Goal: Task Accomplishment & Management: Complete application form

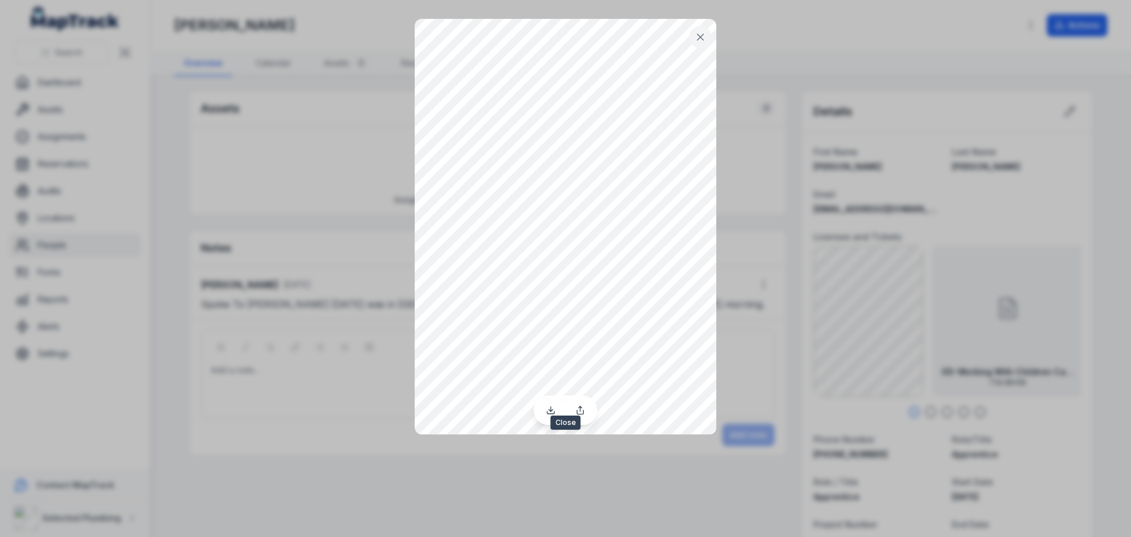
click at [704, 34] on icon at bounding box center [701, 37] width 6 height 6
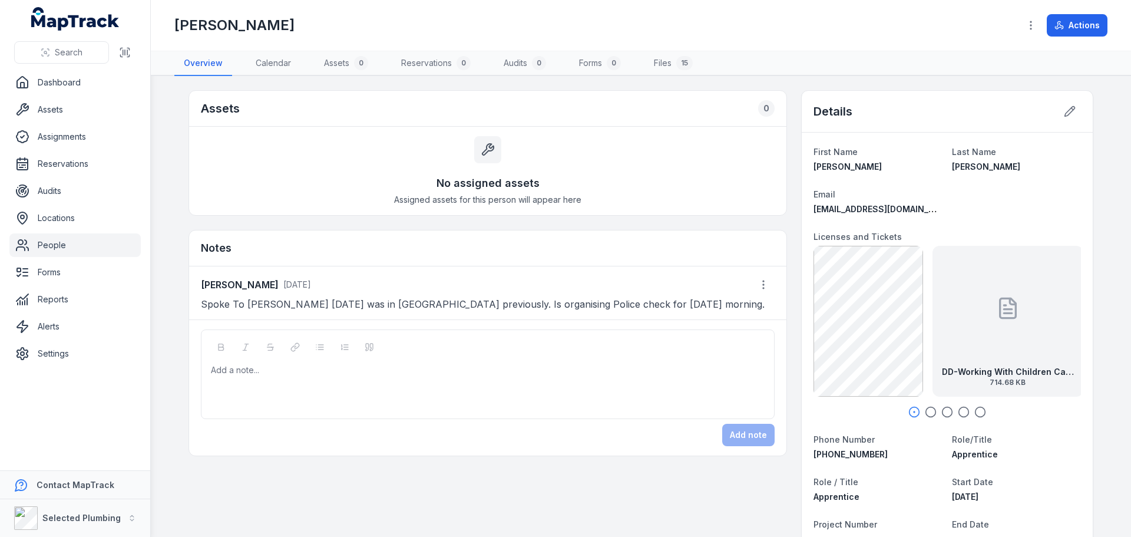
click at [973, 339] on div "DD-Working With Children Card [DATE] 714.68 KB" at bounding box center [1008, 321] width 151 height 151
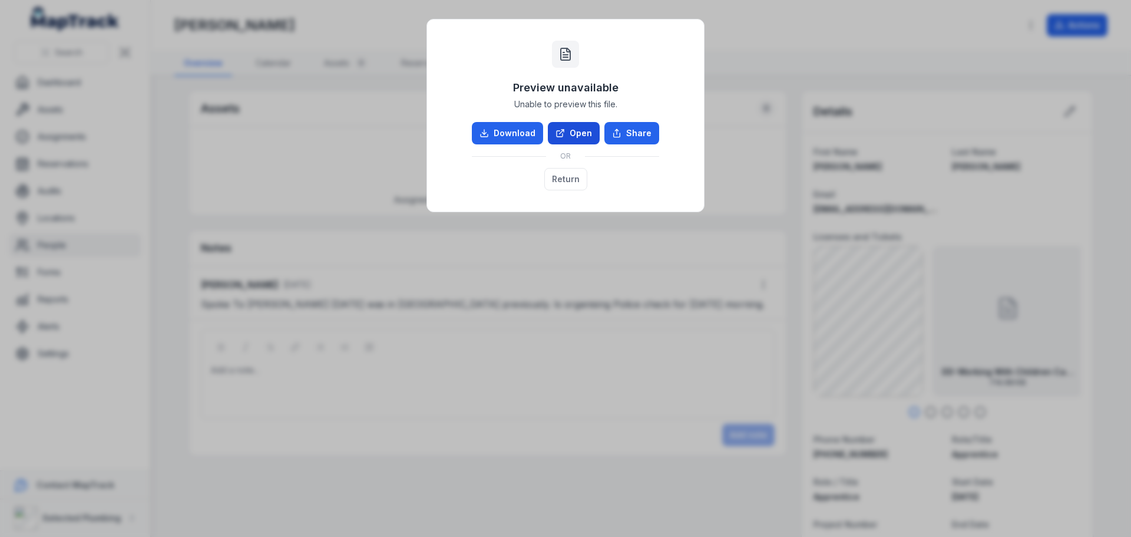
click at [577, 135] on link "Open" at bounding box center [574, 133] width 52 height 22
click at [553, 180] on button "Return" at bounding box center [565, 179] width 43 height 22
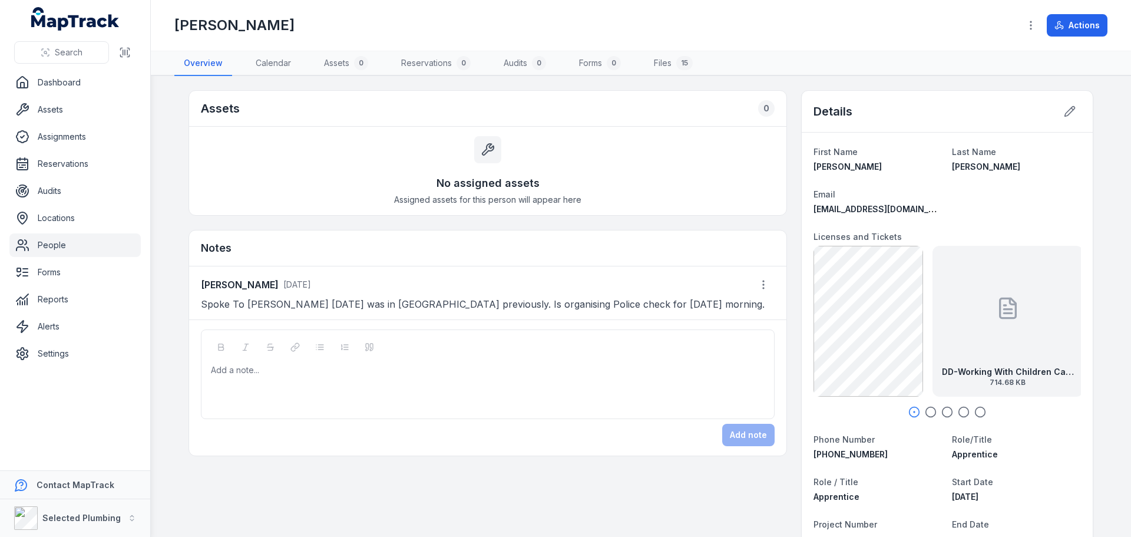
click at [925, 409] on icon "button" at bounding box center [931, 412] width 12 height 12
click at [942, 412] on icon "button" at bounding box center [948, 412] width 12 height 12
click at [958, 412] on icon "button" at bounding box center [964, 412] width 12 height 12
click at [929, 350] on div "DD-Construction Card 461.23 KB" at bounding box center [948, 321] width 151 height 151
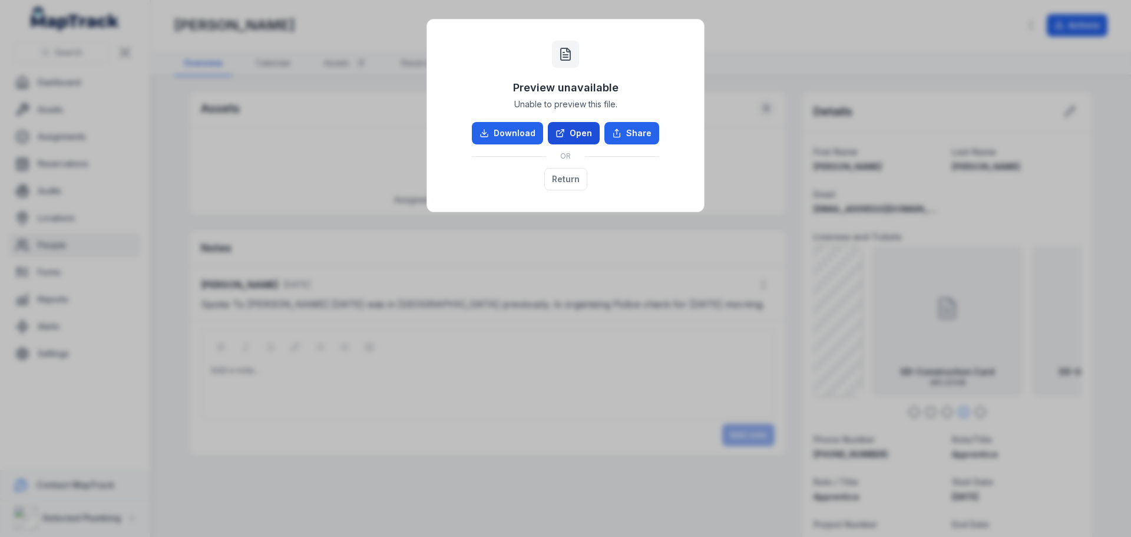
click at [579, 133] on link "Open" at bounding box center [574, 133] width 52 height 22
click at [570, 177] on button "Return" at bounding box center [565, 179] width 43 height 22
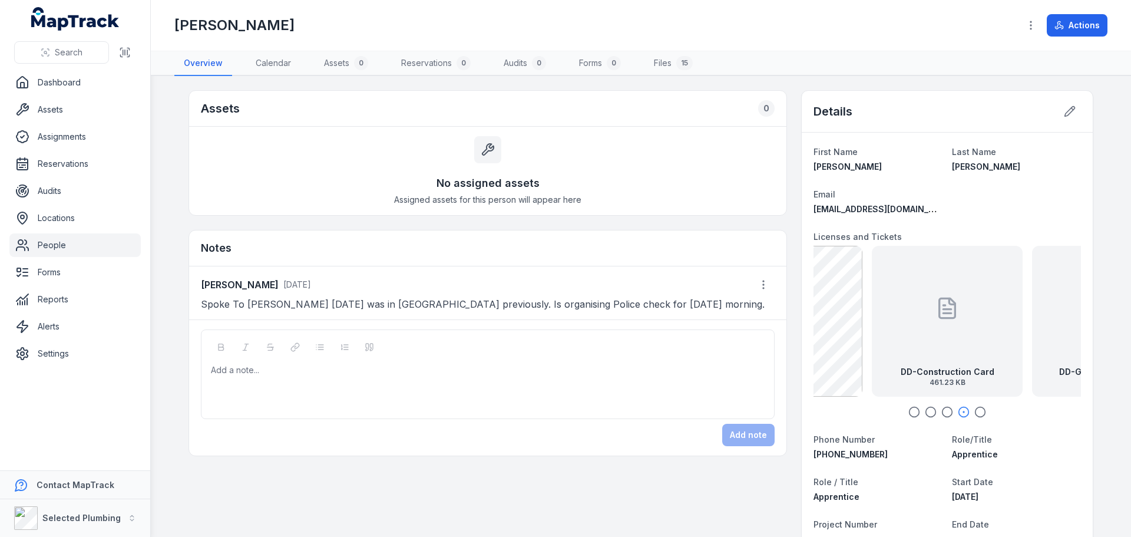
click at [975, 413] on icon "button" at bounding box center [981, 412] width 12 height 12
click at [994, 354] on div at bounding box center [1006, 308] width 24 height 106
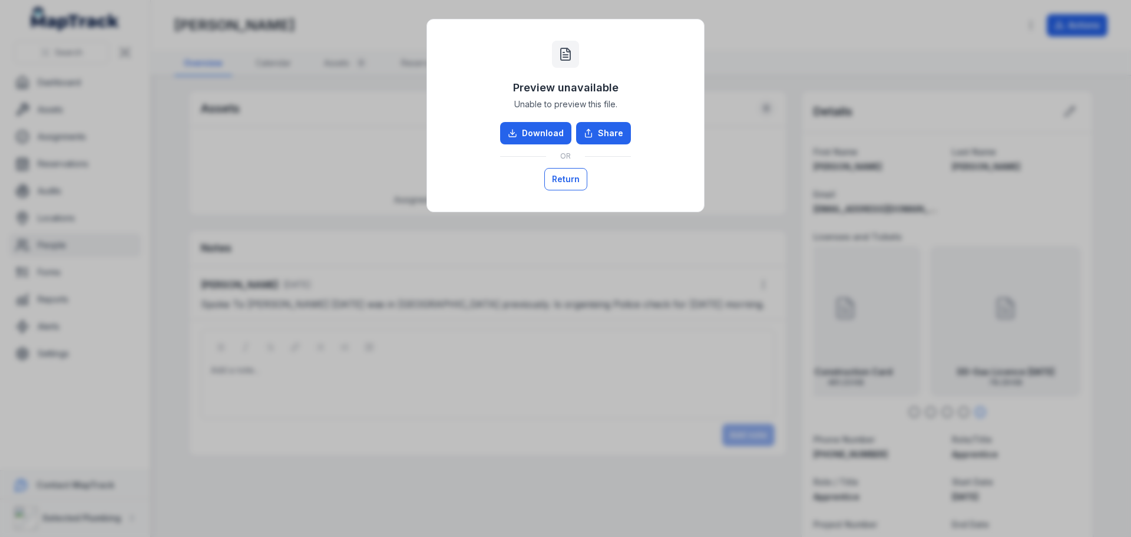
click at [578, 188] on button "Return" at bounding box center [565, 179] width 43 height 22
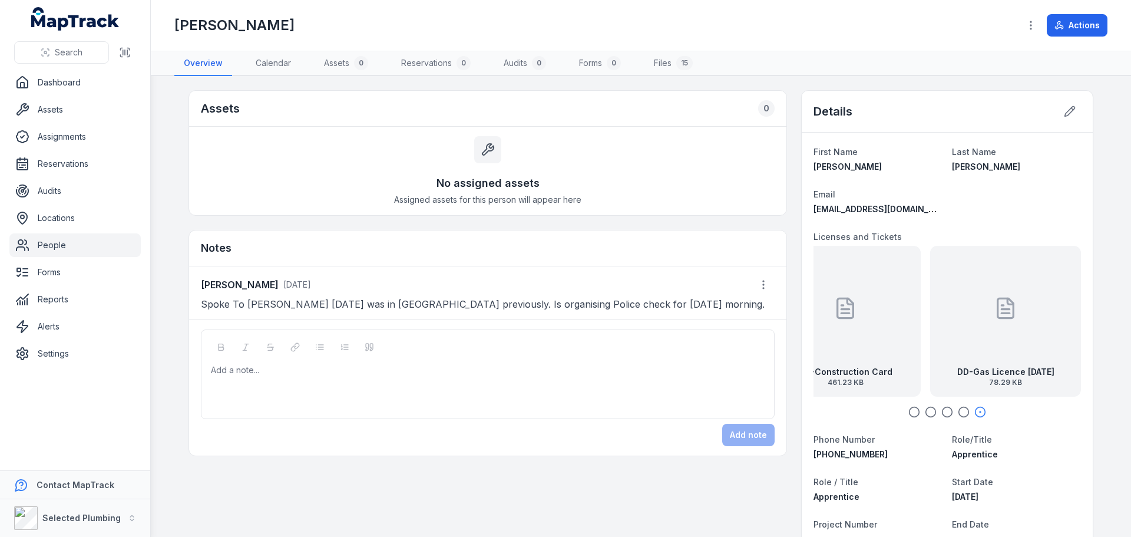
click at [973, 295] on div "DD-Gas Licence [DATE] 78.29 KB" at bounding box center [1005, 321] width 151 height 151
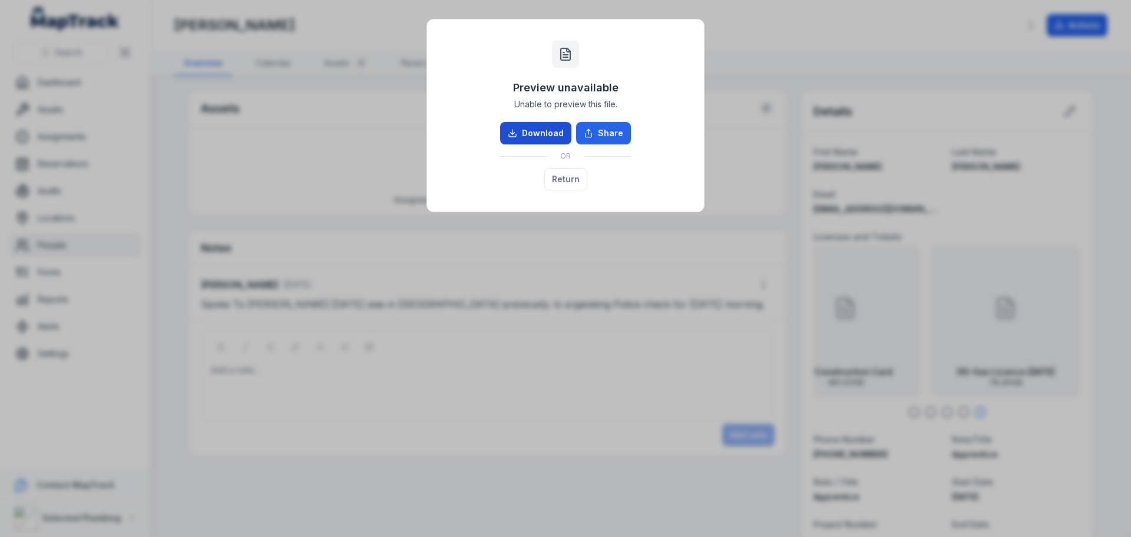
click at [540, 128] on link "Download" at bounding box center [535, 133] width 71 height 22
click at [576, 177] on button "Return" at bounding box center [565, 179] width 43 height 22
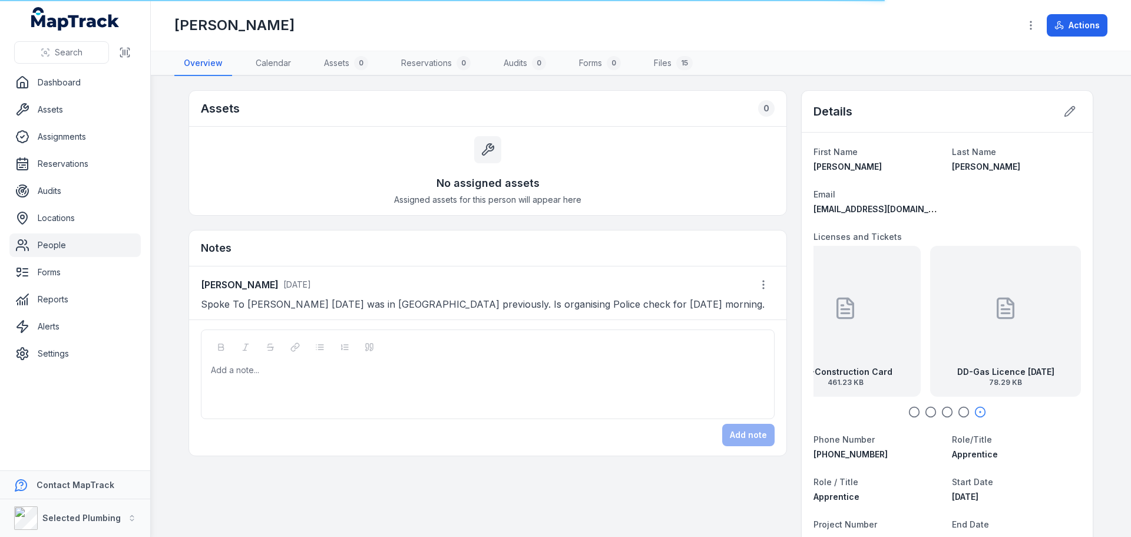
click at [912, 412] on icon "button" at bounding box center [915, 412] width 12 height 12
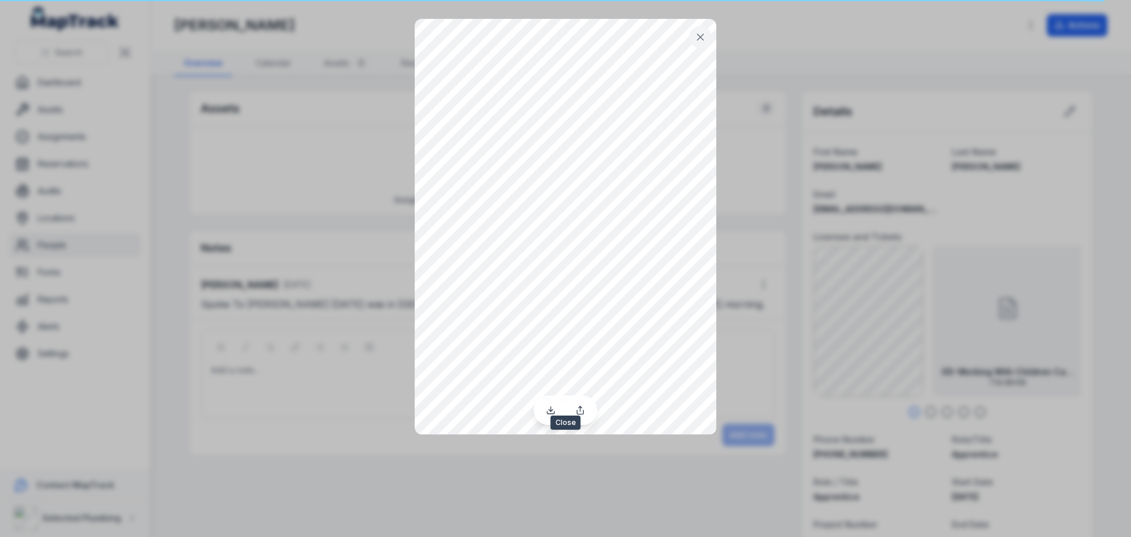
click at [705, 34] on icon at bounding box center [701, 37] width 12 height 12
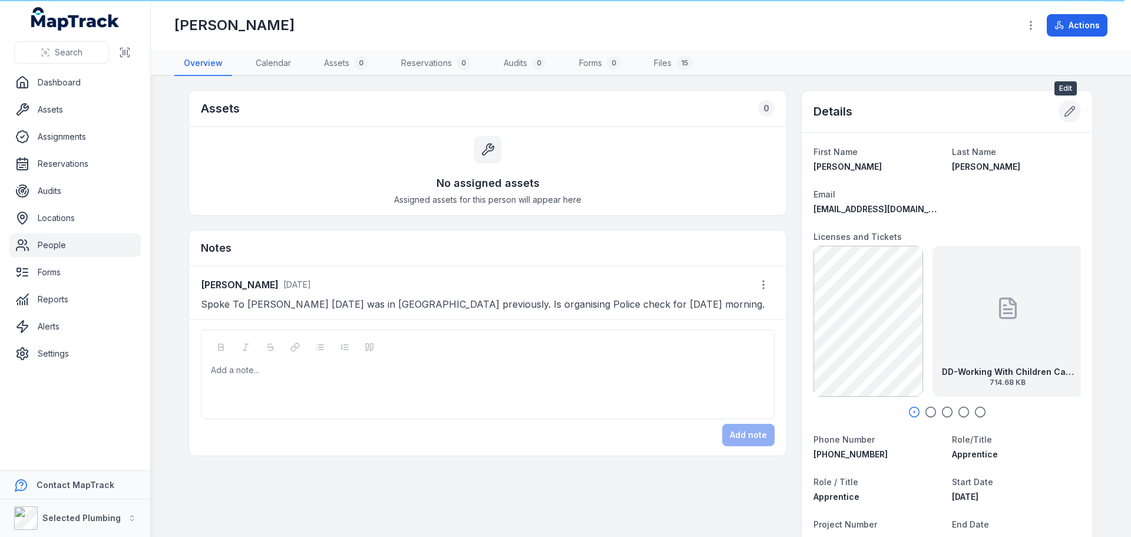
click at [1064, 107] on icon at bounding box center [1070, 111] width 12 height 12
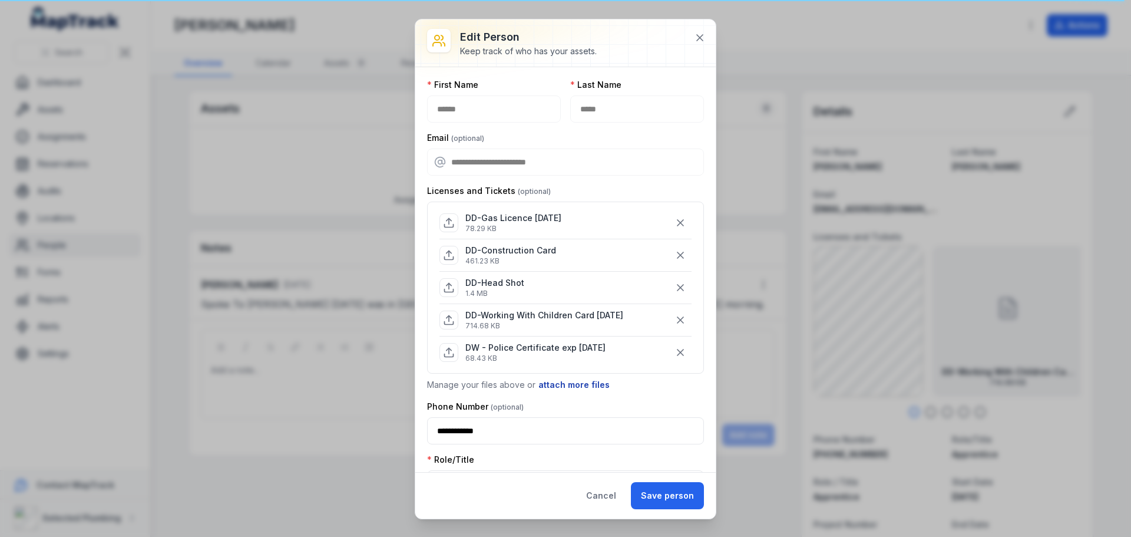
click at [549, 383] on button "attach more files" at bounding box center [574, 384] width 72 height 13
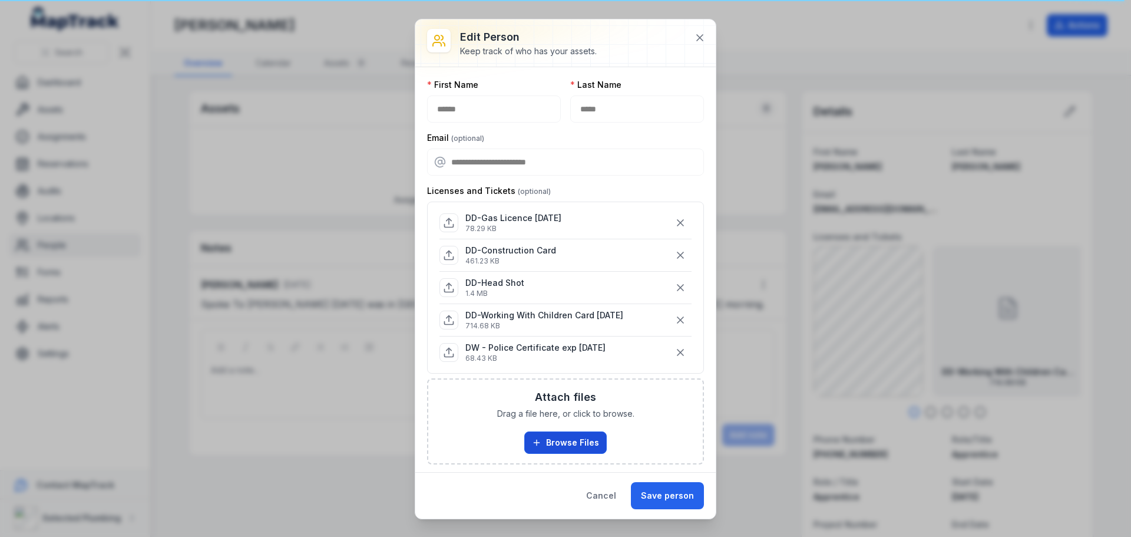
click at [546, 439] on button "Browse Files" at bounding box center [565, 442] width 82 height 22
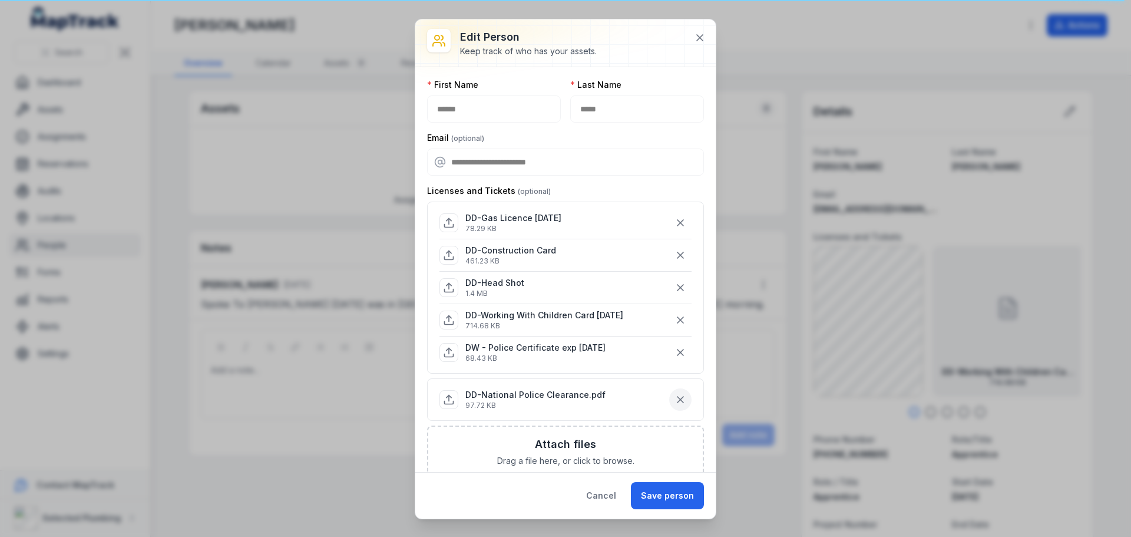
click at [675, 400] on icon "button" at bounding box center [681, 400] width 12 height 12
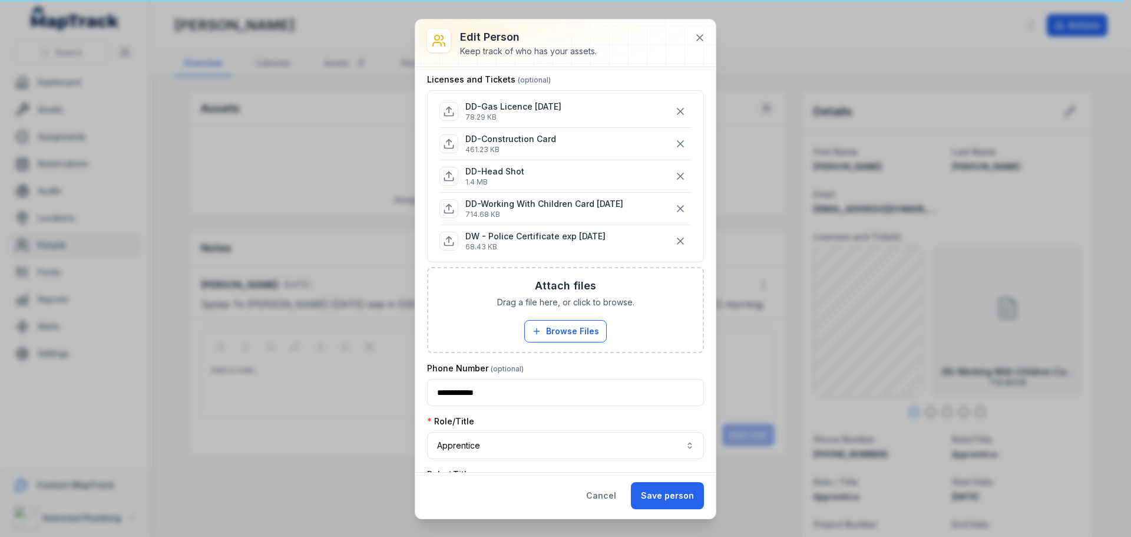
scroll to position [118, 0]
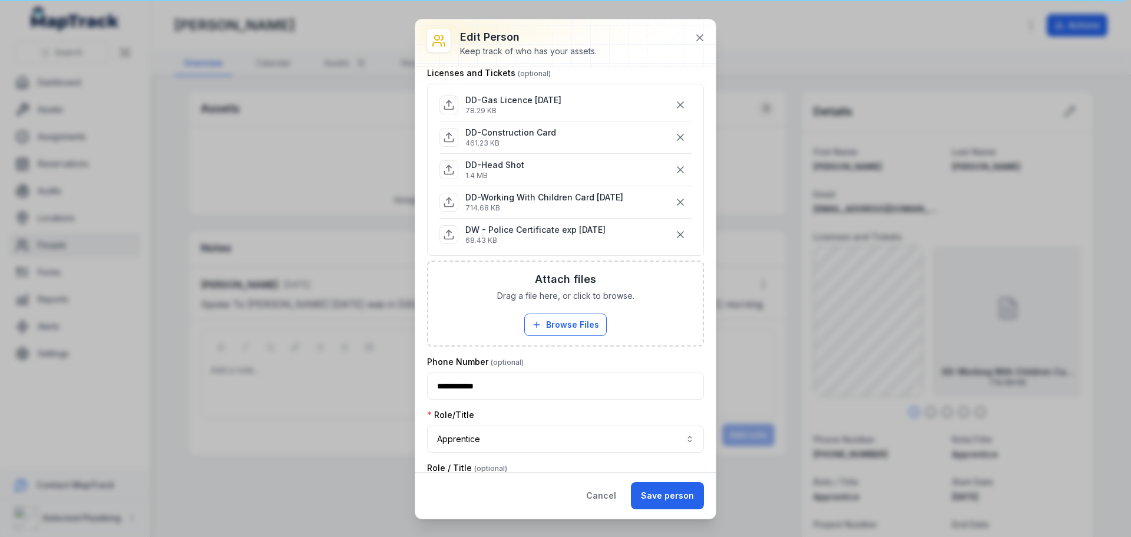
click at [686, 497] on button "Save person" at bounding box center [667, 495] width 73 height 27
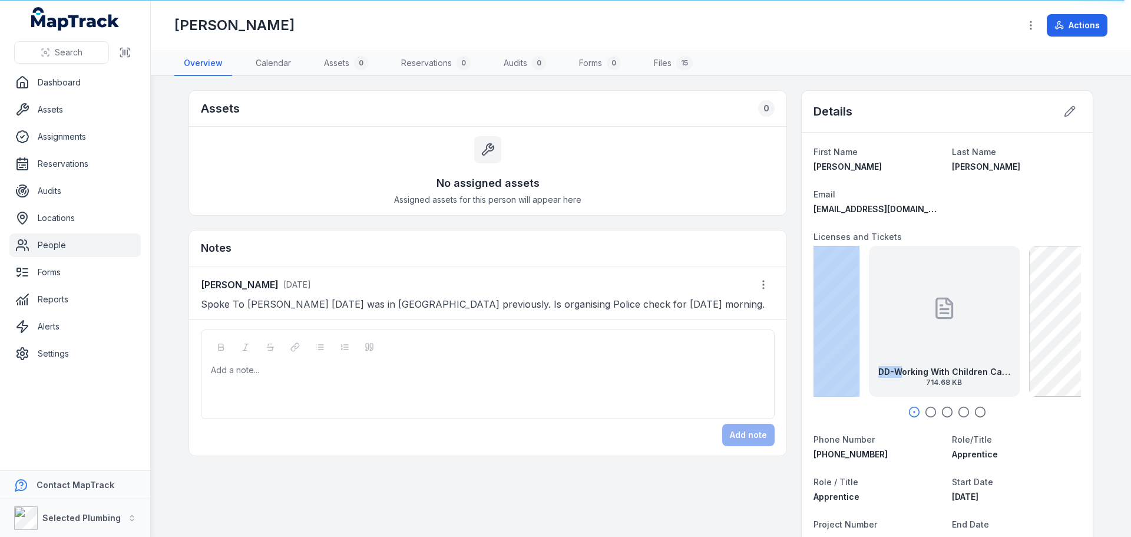
drag, startPoint x: 977, startPoint y: 321, endPoint x: 863, endPoint y: 341, distance: 115.4
click at [869, 341] on div "DD-Working With Children Card [DATE] 714.68 KB" at bounding box center [944, 321] width 151 height 151
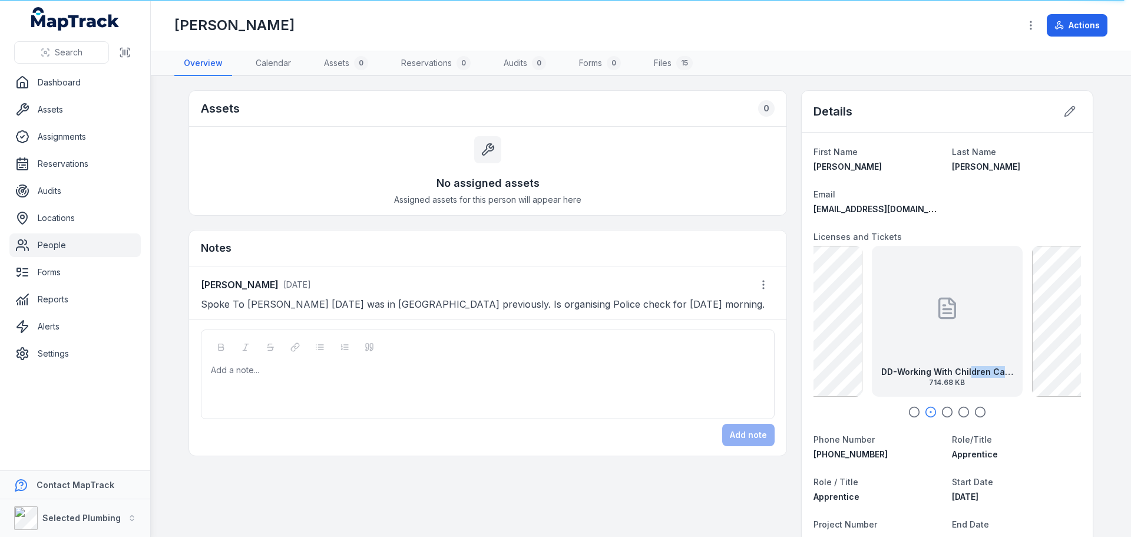
click at [899, 369] on div "DD-Working With Children Card [DATE] 714.68 KB" at bounding box center [947, 321] width 151 height 151
drag, startPoint x: 1056, startPoint y: 330, endPoint x: 956, endPoint y: 332, distance: 99.6
click at [966, 332] on div "DD-Construction Card 461.23 KB" at bounding box center [1020, 321] width 151 height 151
click at [1032, 355] on div "DD-Gas Licence [DATE] 78.29 KB" at bounding box center [1107, 321] width 151 height 151
drag, startPoint x: 1005, startPoint y: 361, endPoint x: 928, endPoint y: 370, distance: 77.8
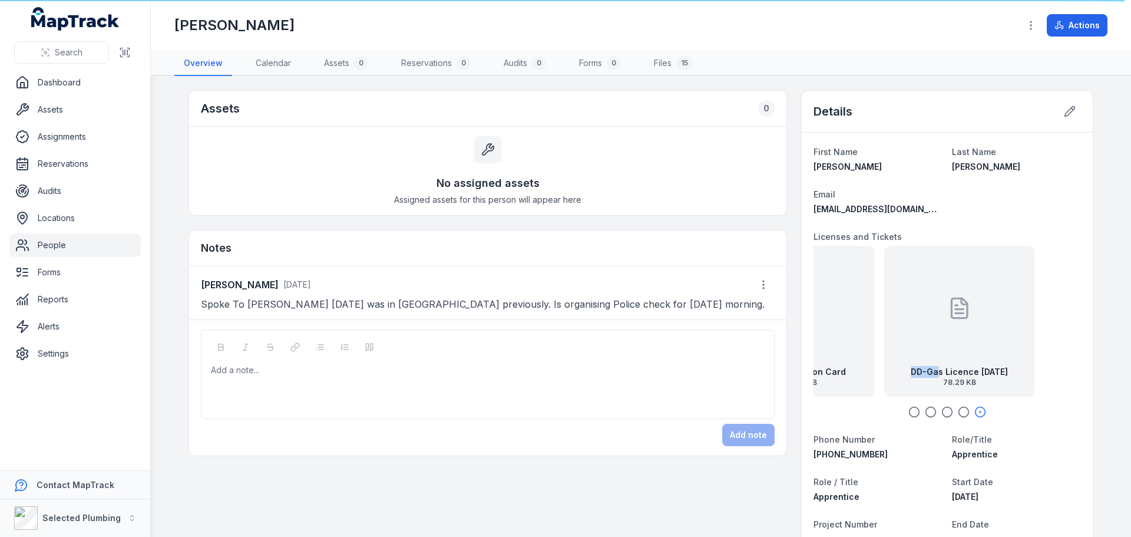
click at [928, 370] on div "DD-Gas Licence [DATE] 78.29 KB" at bounding box center [959, 321] width 151 height 151
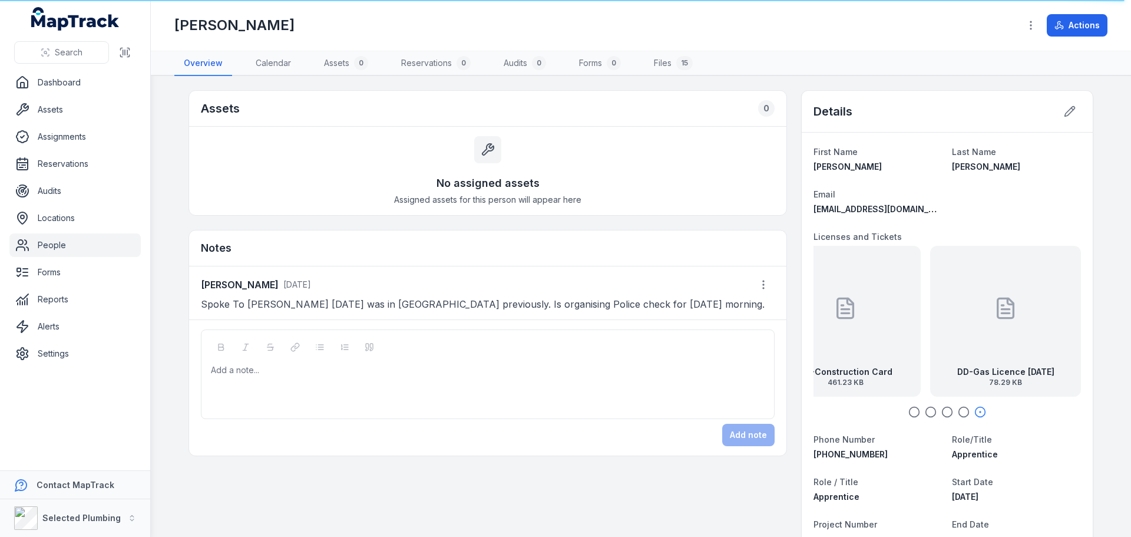
drag, startPoint x: 955, startPoint y: 347, endPoint x: 1055, endPoint y: 332, distance: 101.8
click at [1052, 333] on div "DD-Gas Licence [DATE] 78.29 KB" at bounding box center [1005, 321] width 151 height 151
drag, startPoint x: 987, startPoint y: 337, endPoint x: 1042, endPoint y: 329, distance: 56.0
click at [1024, 330] on div "DD-Construction Card 461.23 KB" at bounding box center [948, 321] width 151 height 151
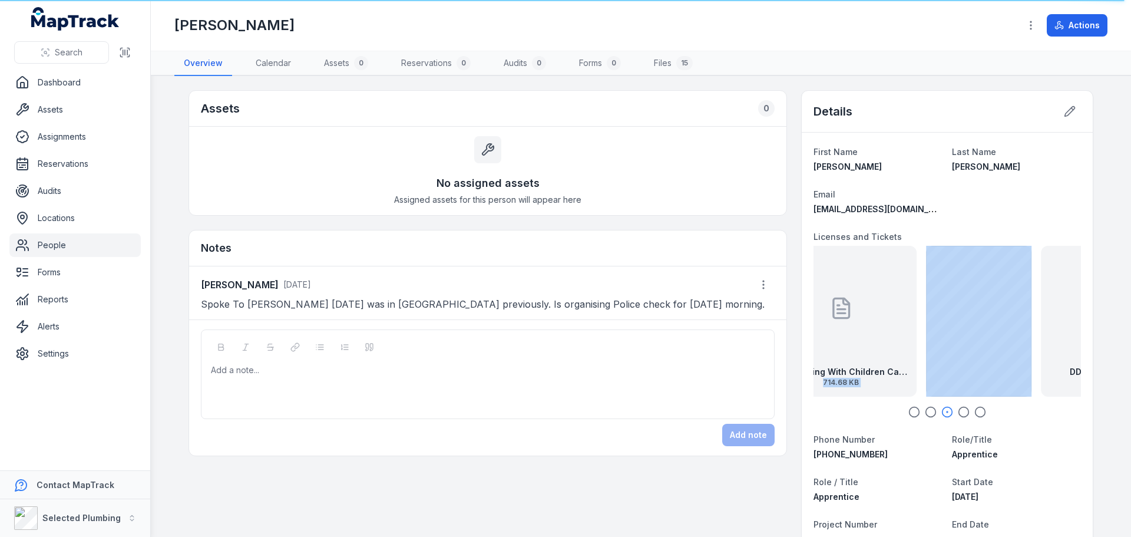
click at [915, 326] on div "DD-Working With Children Card [DATE] 714.68 KB DD-Construction Card 461.23 KB D…" at bounding box center [781, 321] width 268 height 151
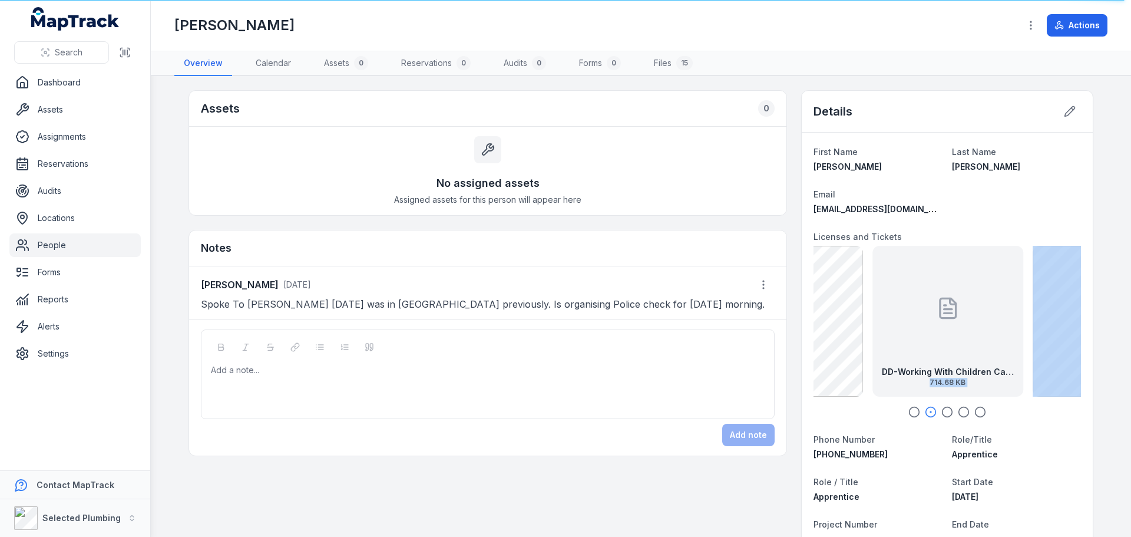
drag, startPoint x: 869, startPoint y: 327, endPoint x: 1064, endPoint y: 322, distance: 194.5
click at [1021, 314] on div "DD-Working With Children Card [DATE] 714.68 KB DD-Construction Card 461.23 KB D…" at bounding box center [888, 321] width 268 height 151
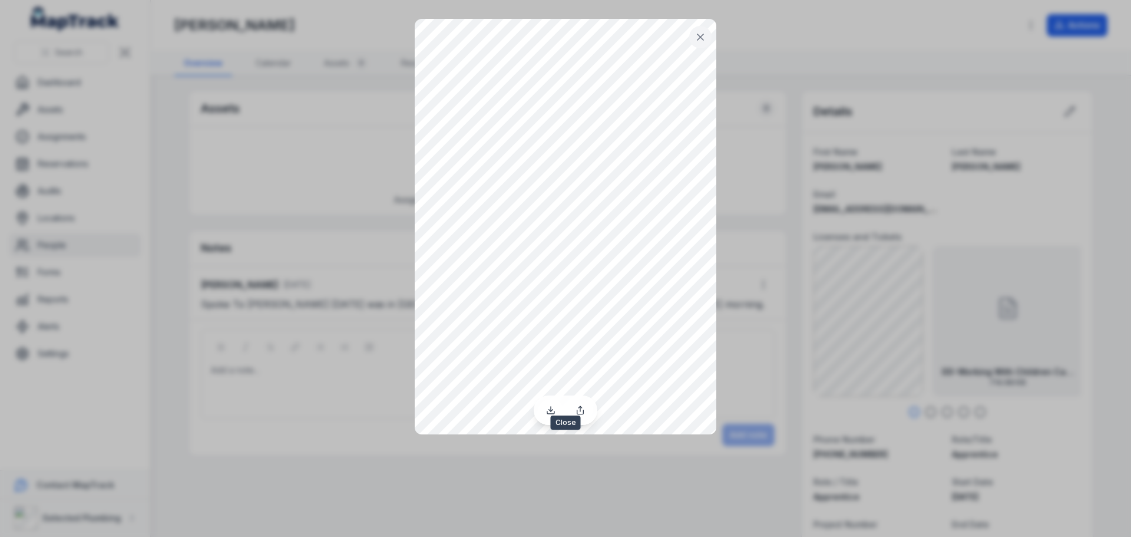
click at [701, 34] on icon at bounding box center [701, 37] width 12 height 12
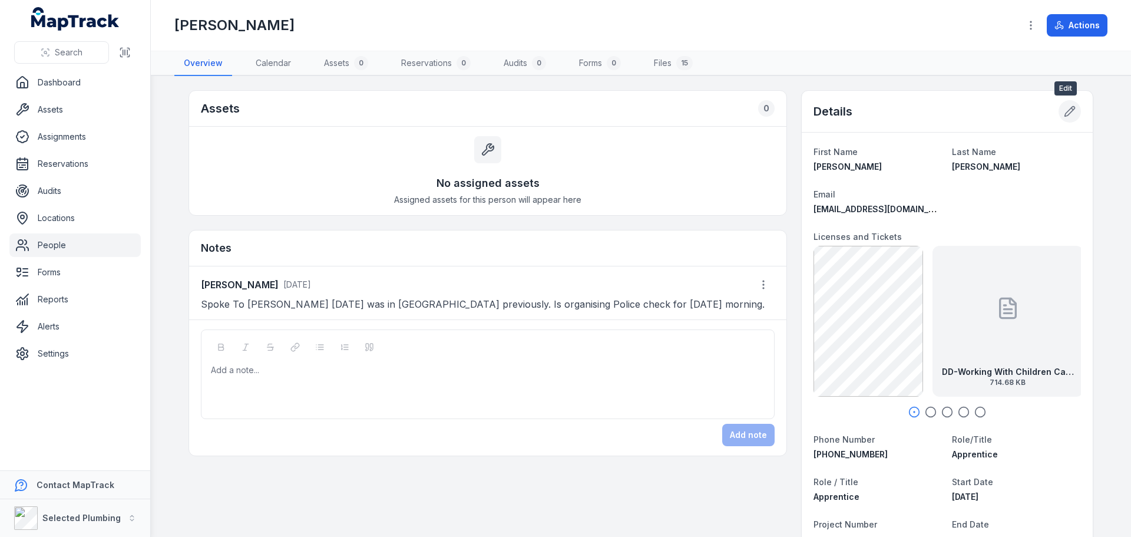
click at [1064, 112] on icon at bounding box center [1070, 111] width 12 height 12
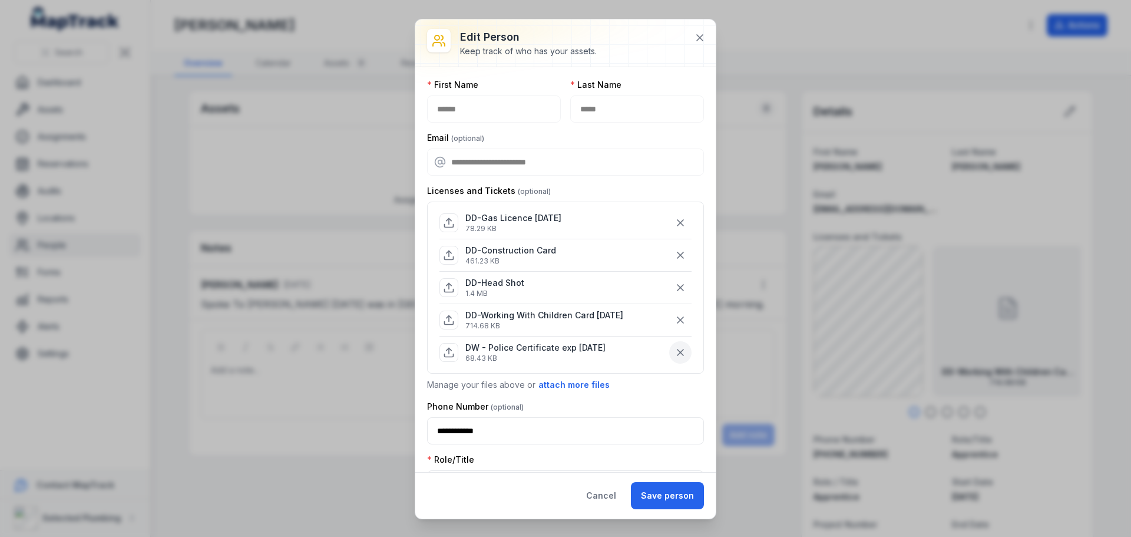
click at [678, 351] on icon "button" at bounding box center [681, 352] width 6 height 6
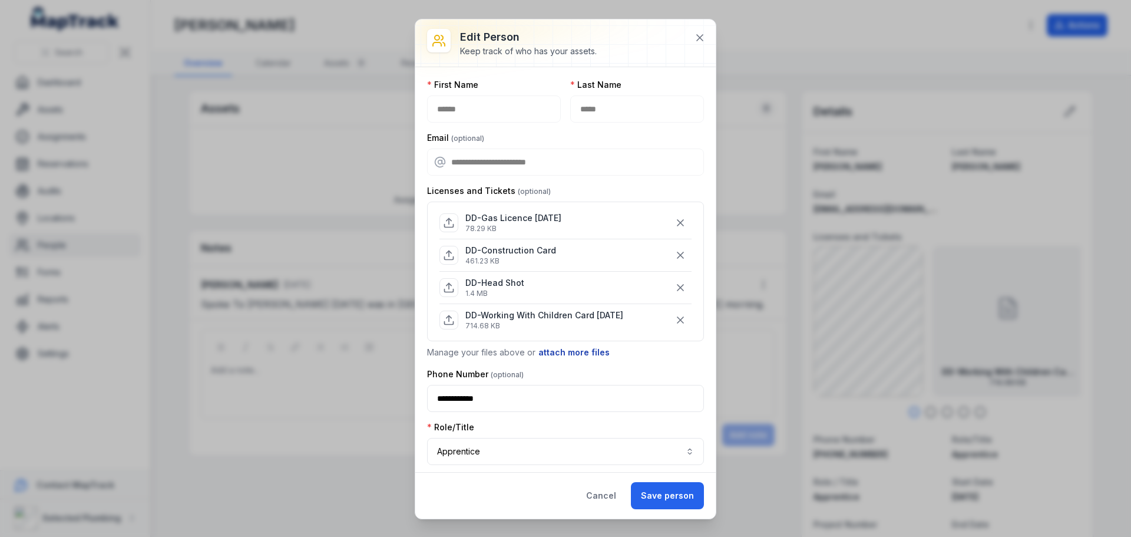
click at [579, 352] on button "attach more files" at bounding box center [574, 352] width 72 height 13
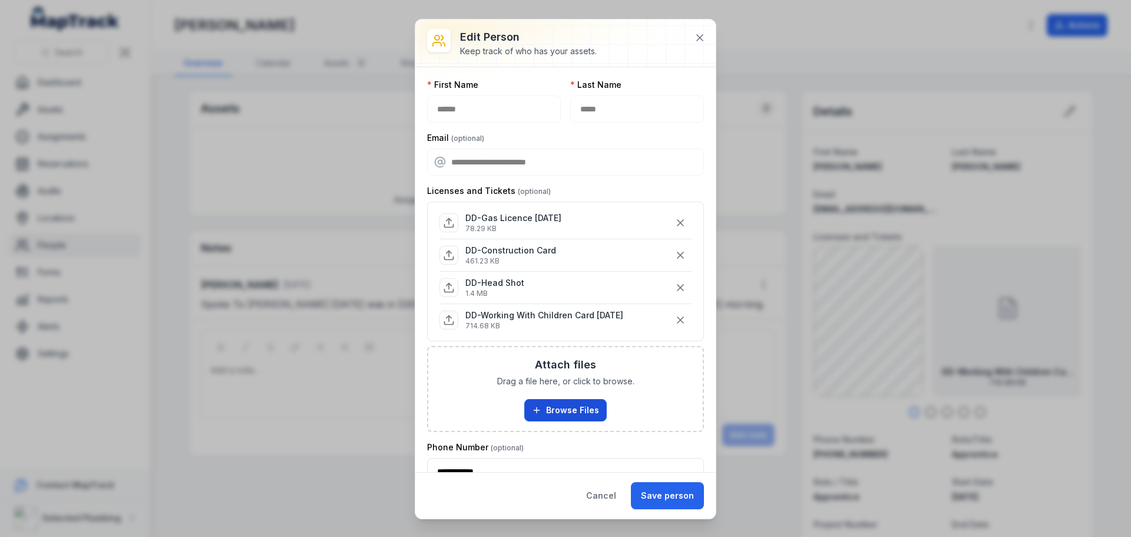
click at [583, 407] on button "Browse Files" at bounding box center [565, 410] width 82 height 22
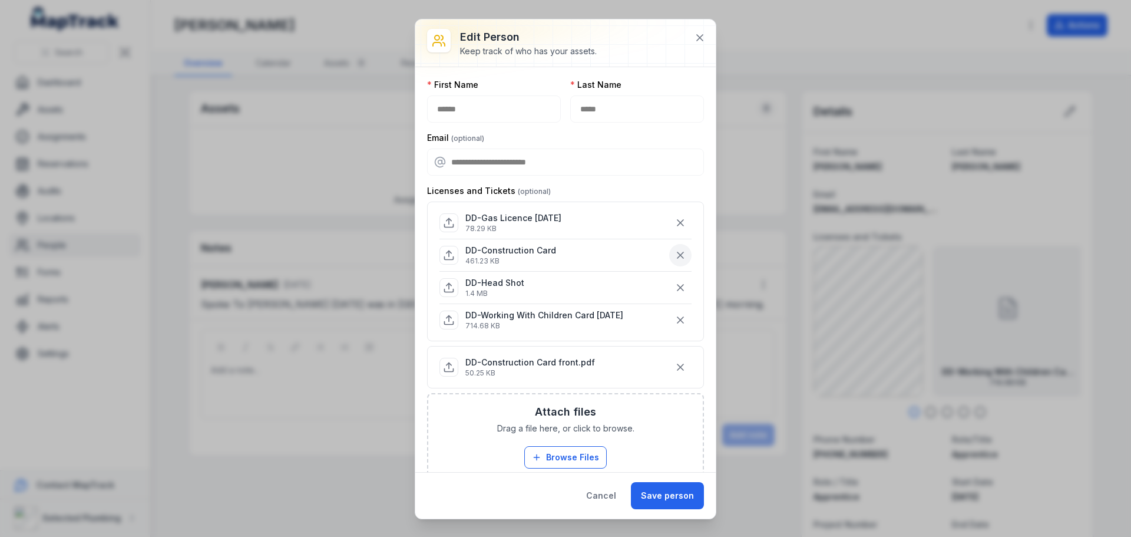
click at [678, 254] on icon "button" at bounding box center [681, 255] width 6 height 6
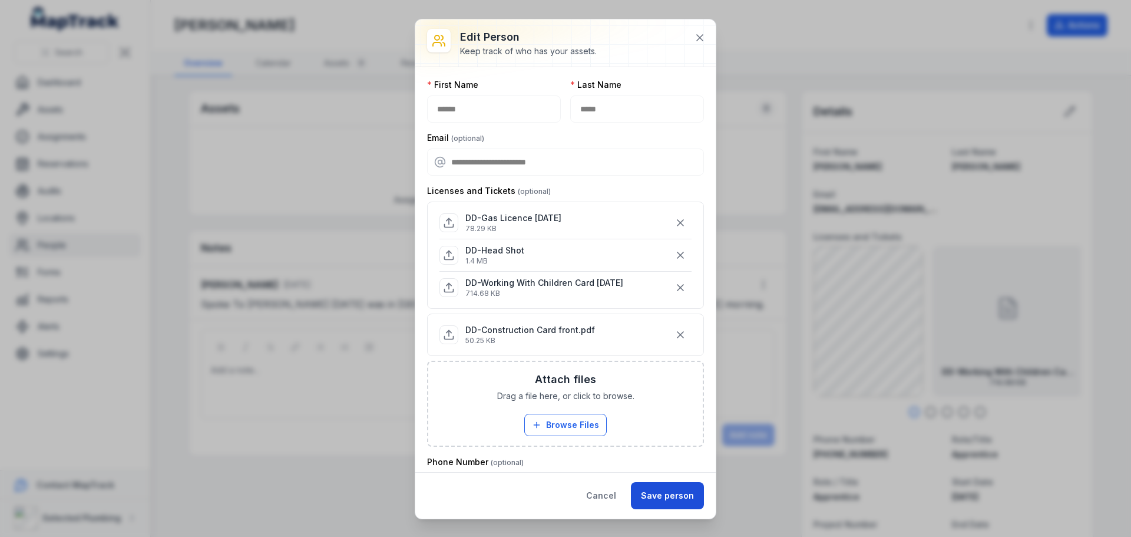
click at [662, 499] on button "Save person" at bounding box center [667, 495] width 73 height 27
